Goal: Find specific page/section: Find specific page/section

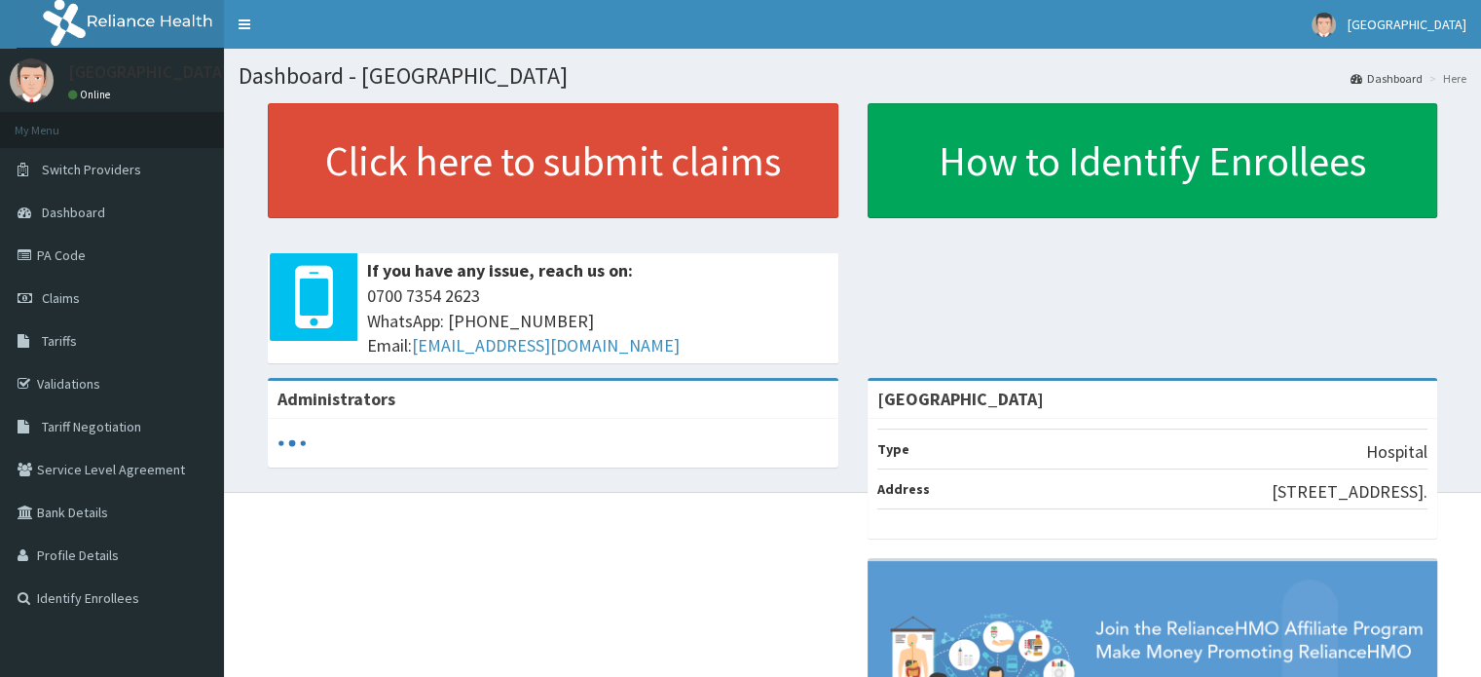
click at [93, 241] on link "PA Code" at bounding box center [112, 255] width 224 height 43
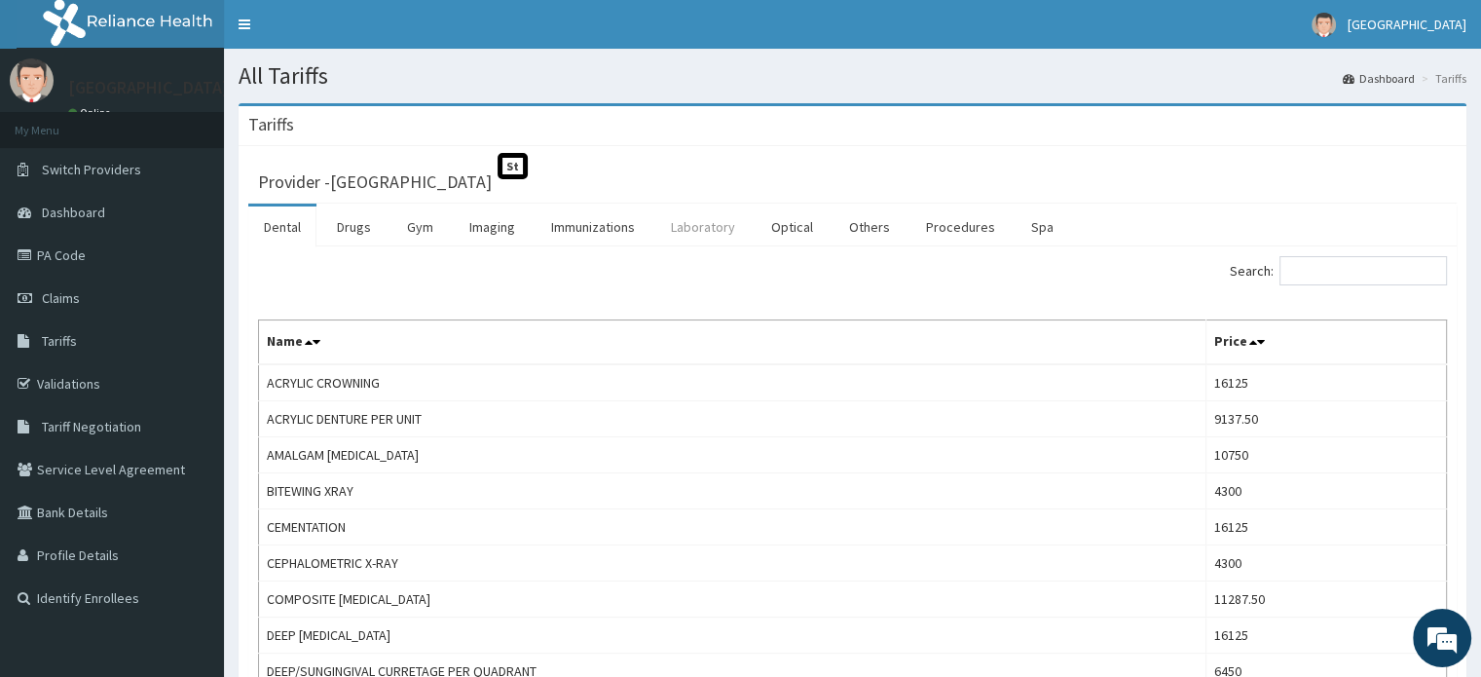
click at [682, 233] on link "Laboratory" at bounding box center [702, 226] width 95 height 41
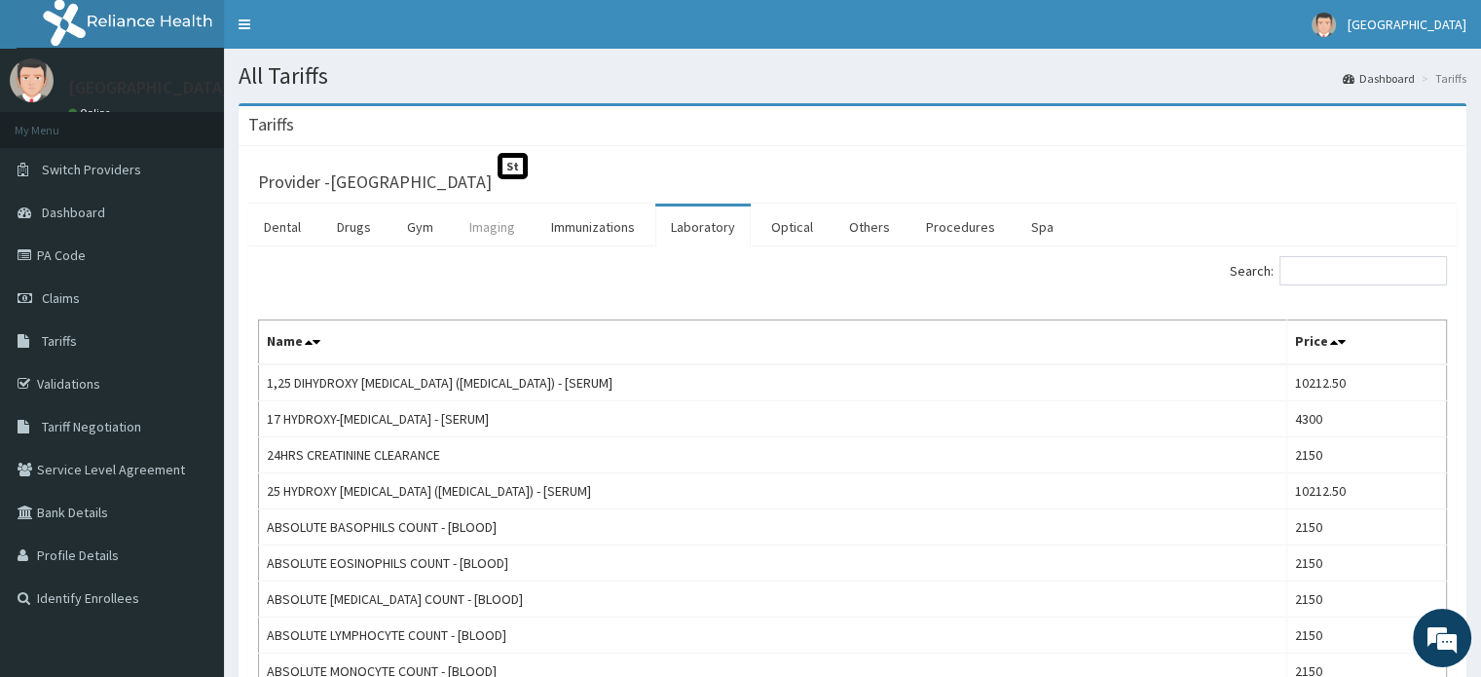
click at [486, 233] on link "Imaging" at bounding box center [492, 226] width 77 height 41
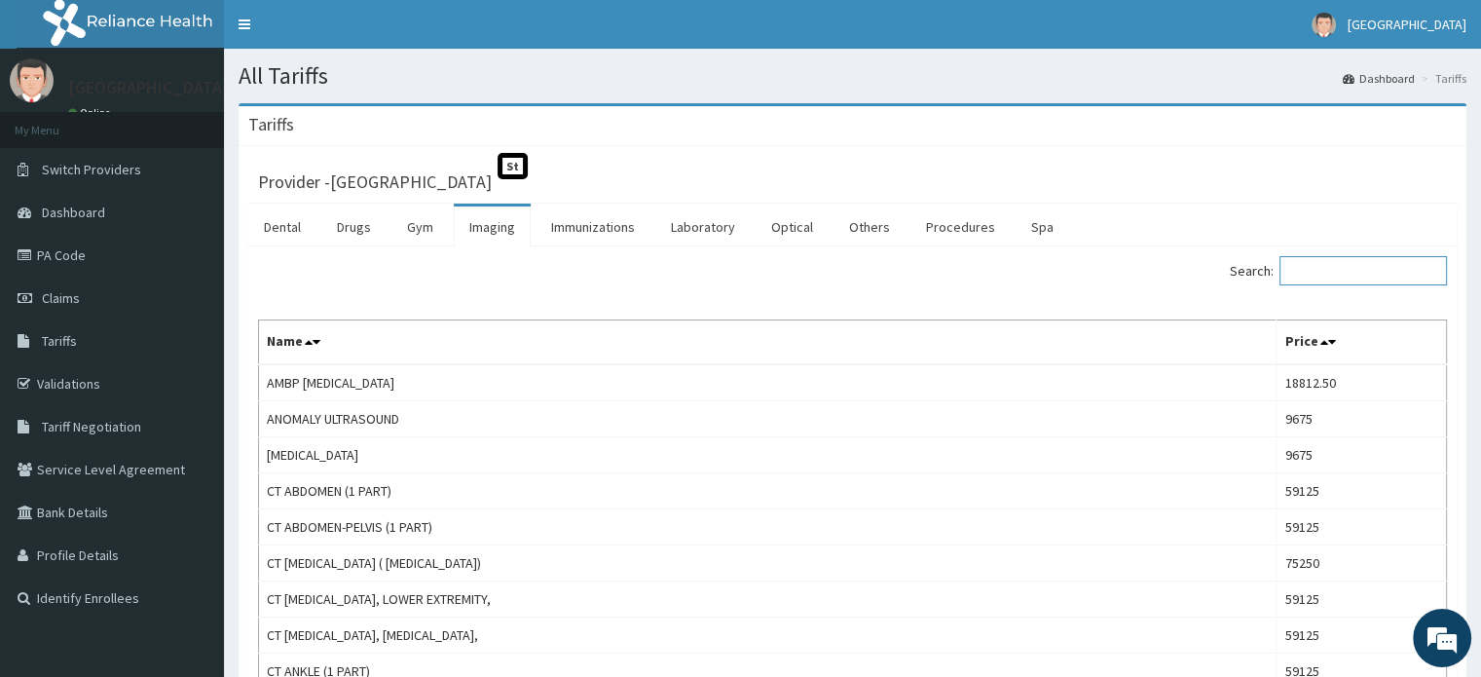
click at [1340, 267] on input "Search:" at bounding box center [1362, 270] width 167 height 29
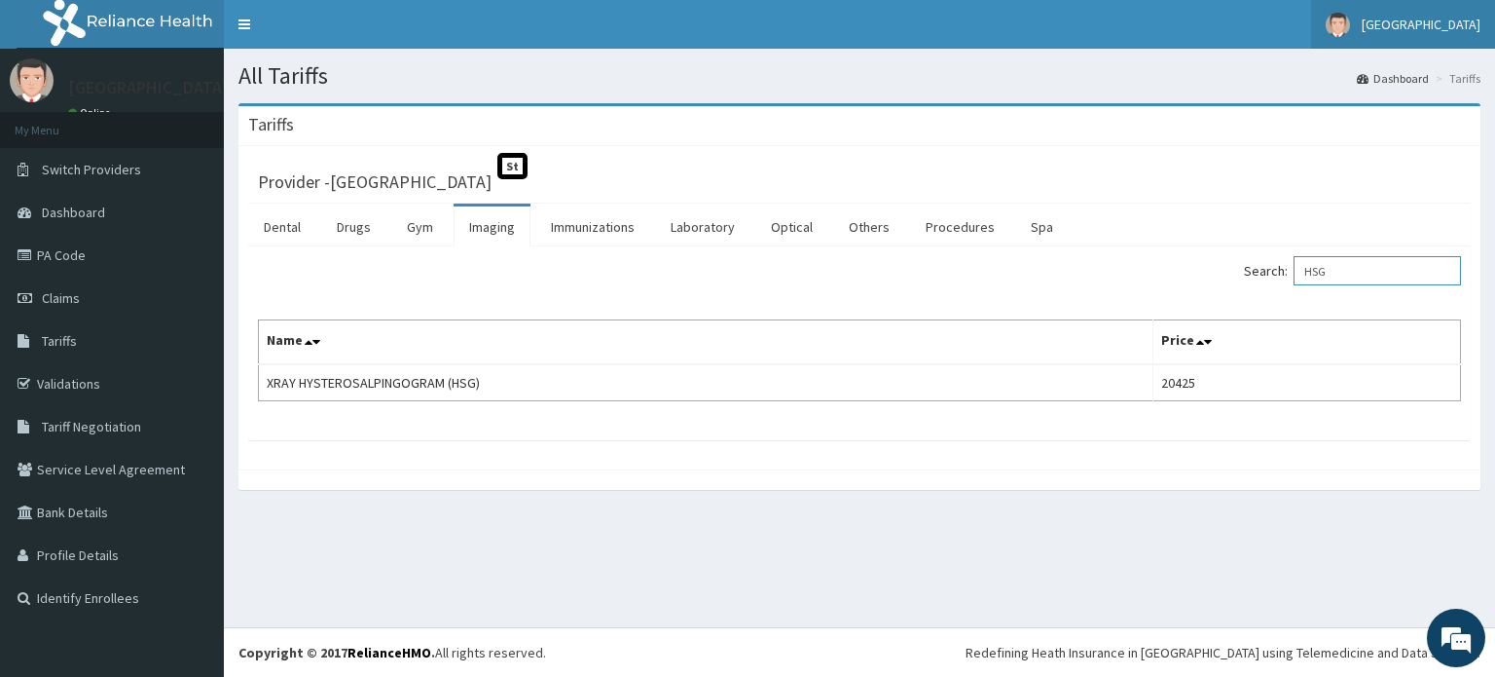
type input "HSG"
